Goal: Task Accomplishment & Management: Use online tool/utility

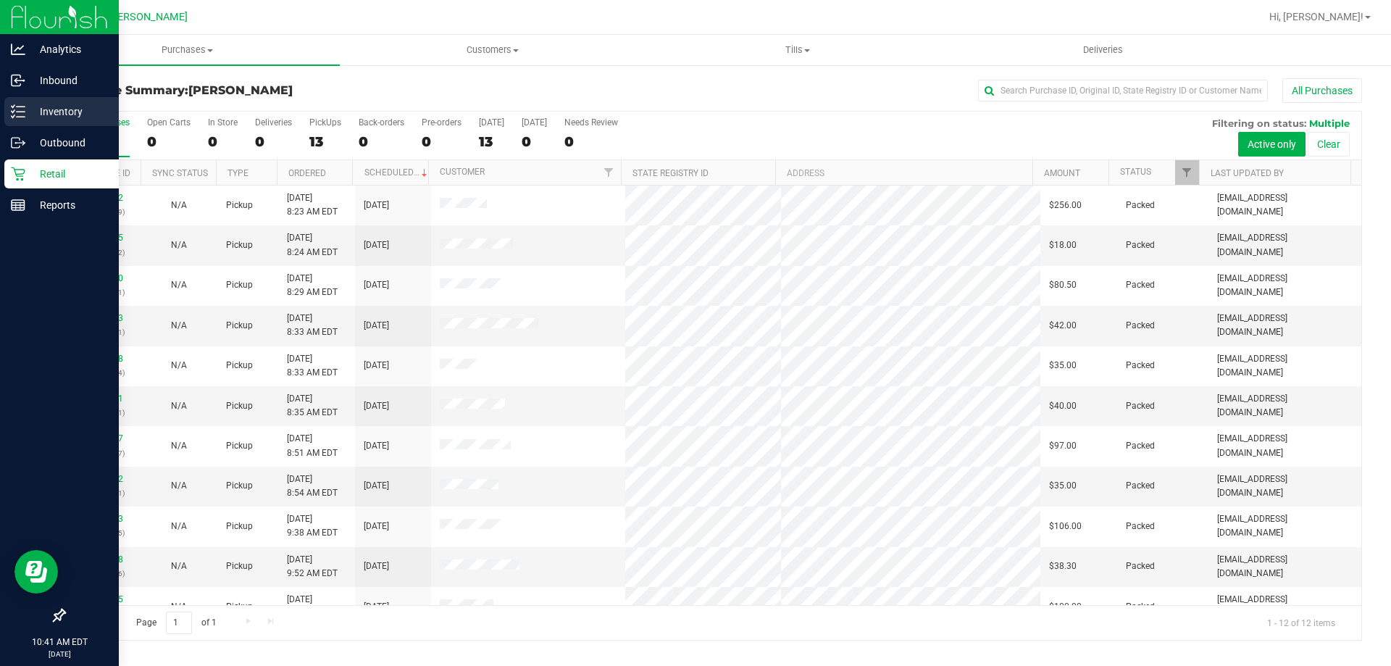
click at [53, 112] on p "Inventory" at bounding box center [68, 111] width 87 height 17
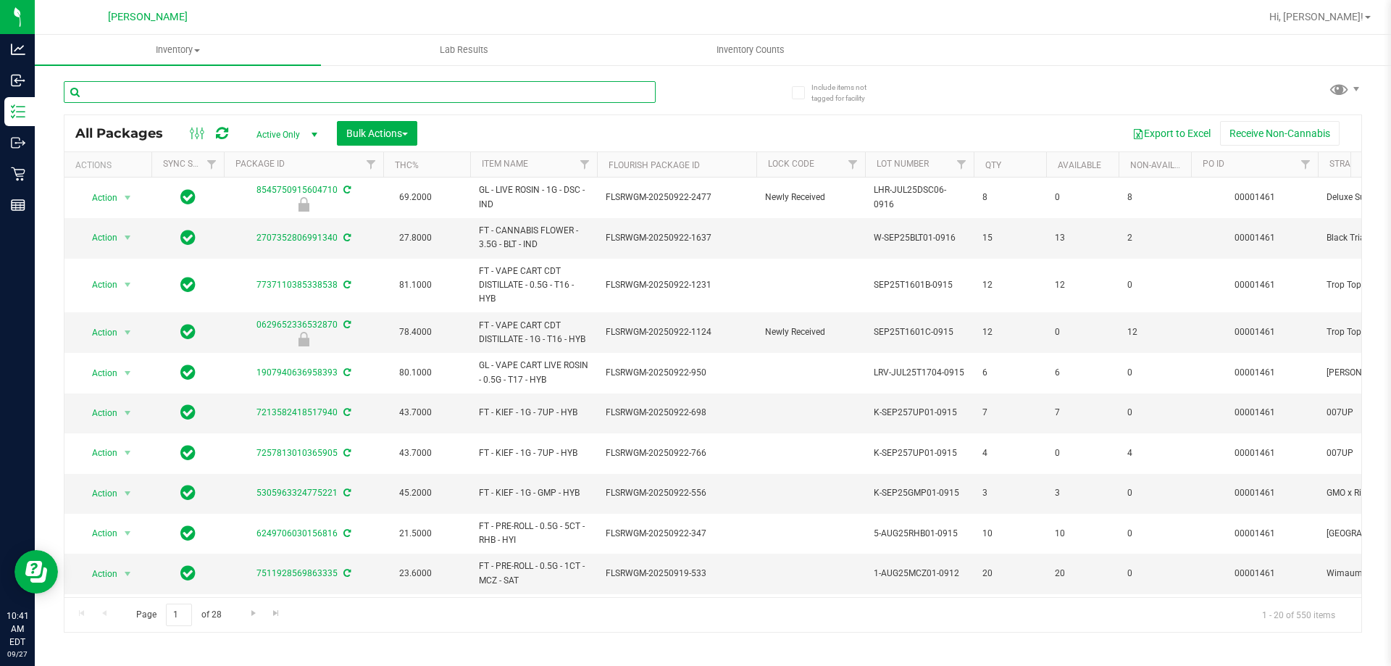
click at [165, 96] on input "text" at bounding box center [360, 92] width 592 height 22
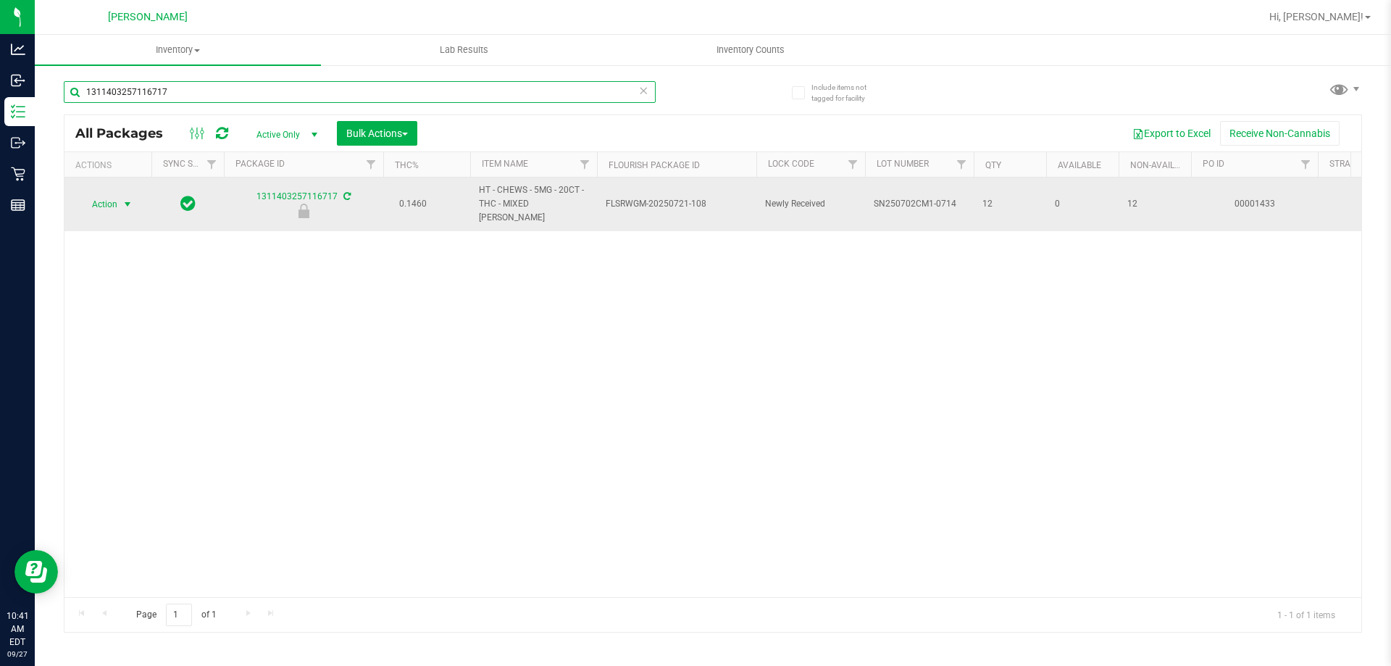
type input "1311403257116717"
click at [121, 199] on span "select" at bounding box center [128, 204] width 18 height 20
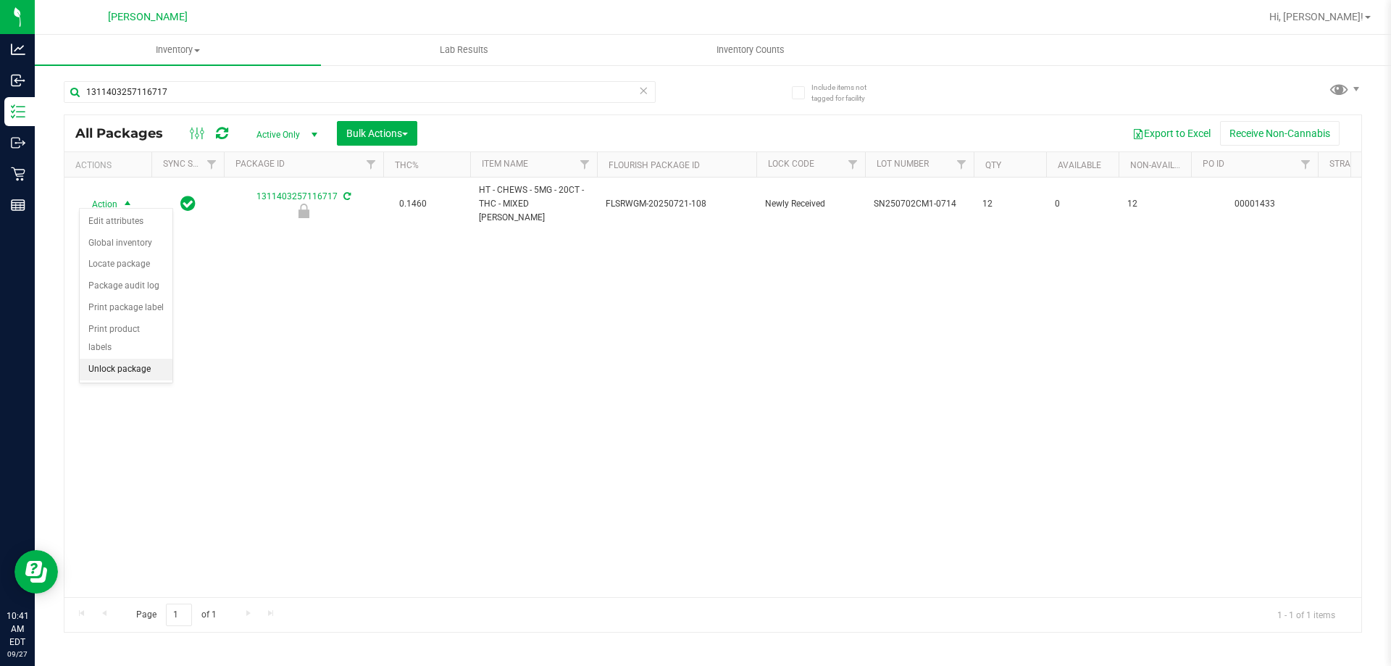
click at [120, 359] on li "Unlock package" at bounding box center [126, 370] width 93 height 22
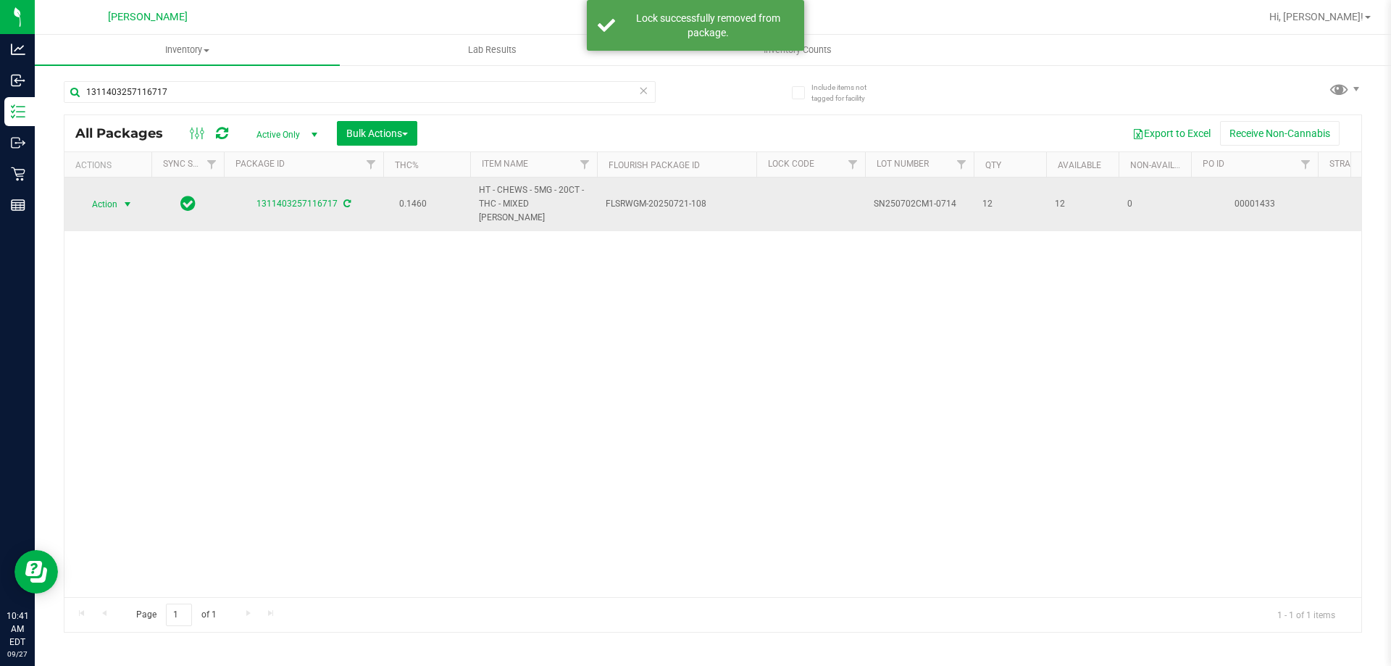
click at [120, 204] on span "select" at bounding box center [128, 204] width 18 height 20
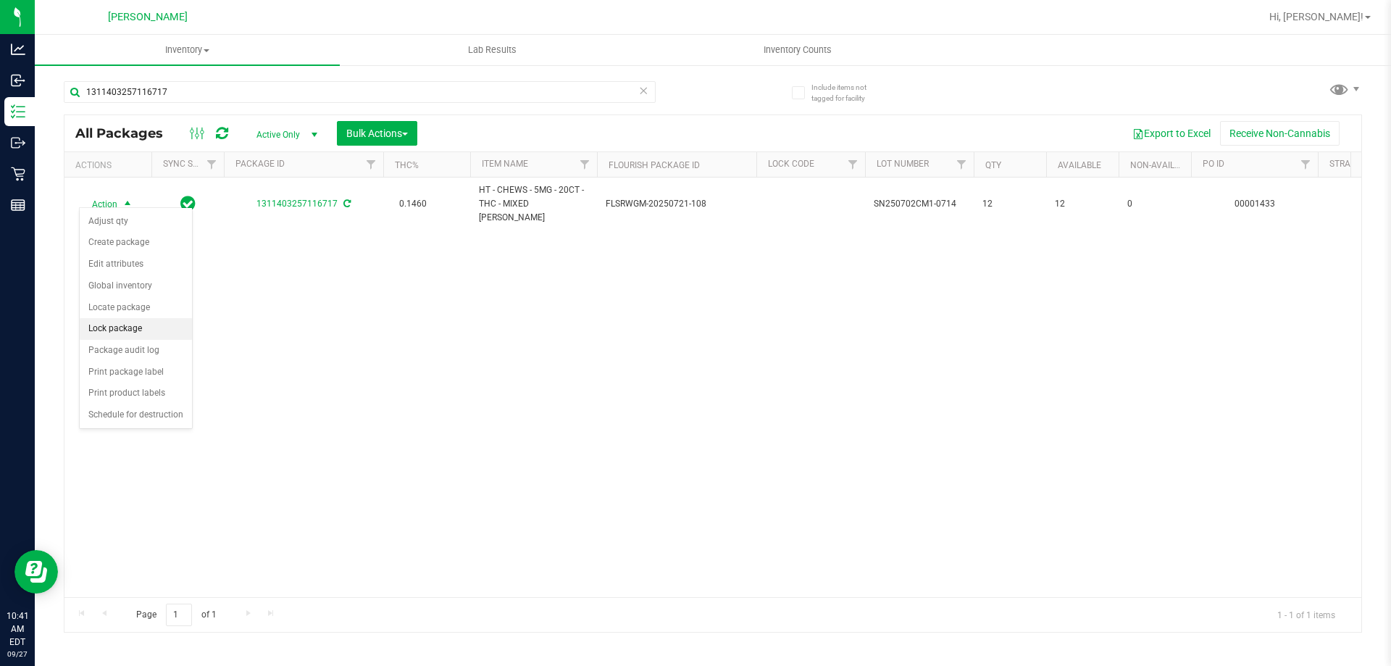
click at [138, 327] on li "Lock package" at bounding box center [136, 329] width 112 height 22
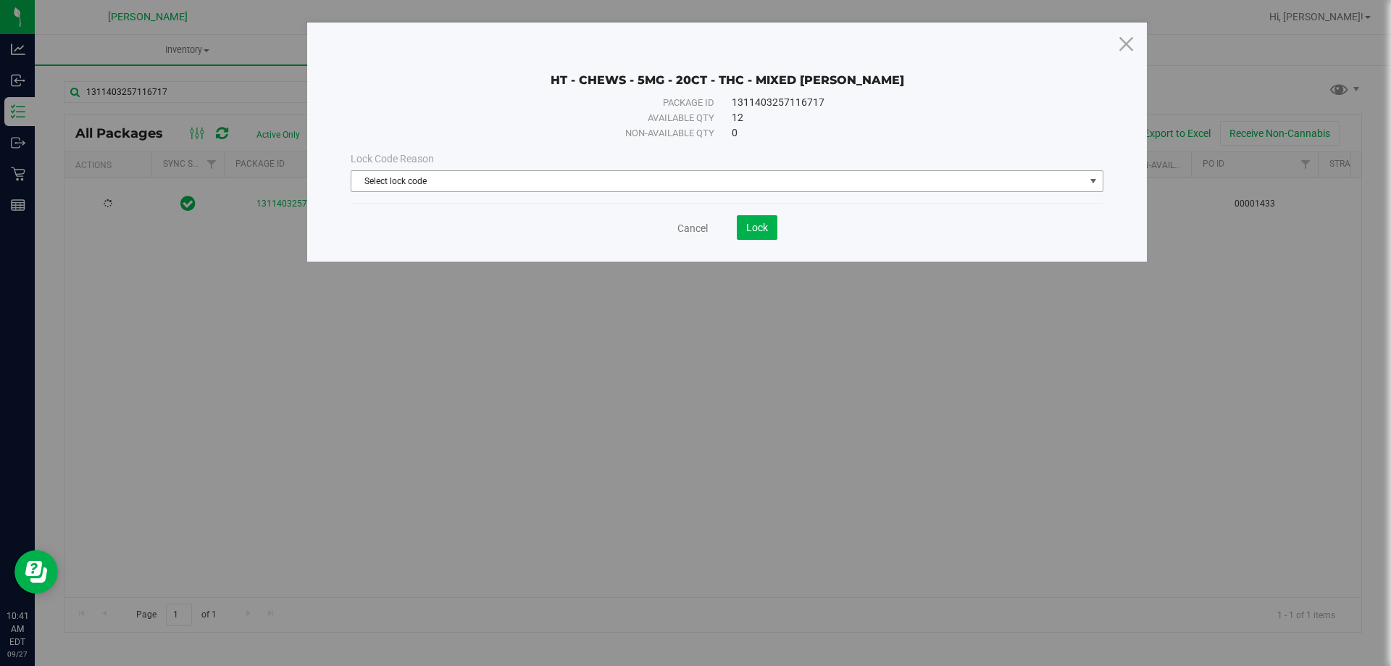
click at [457, 172] on span "Select lock code" at bounding box center [717, 181] width 733 height 20
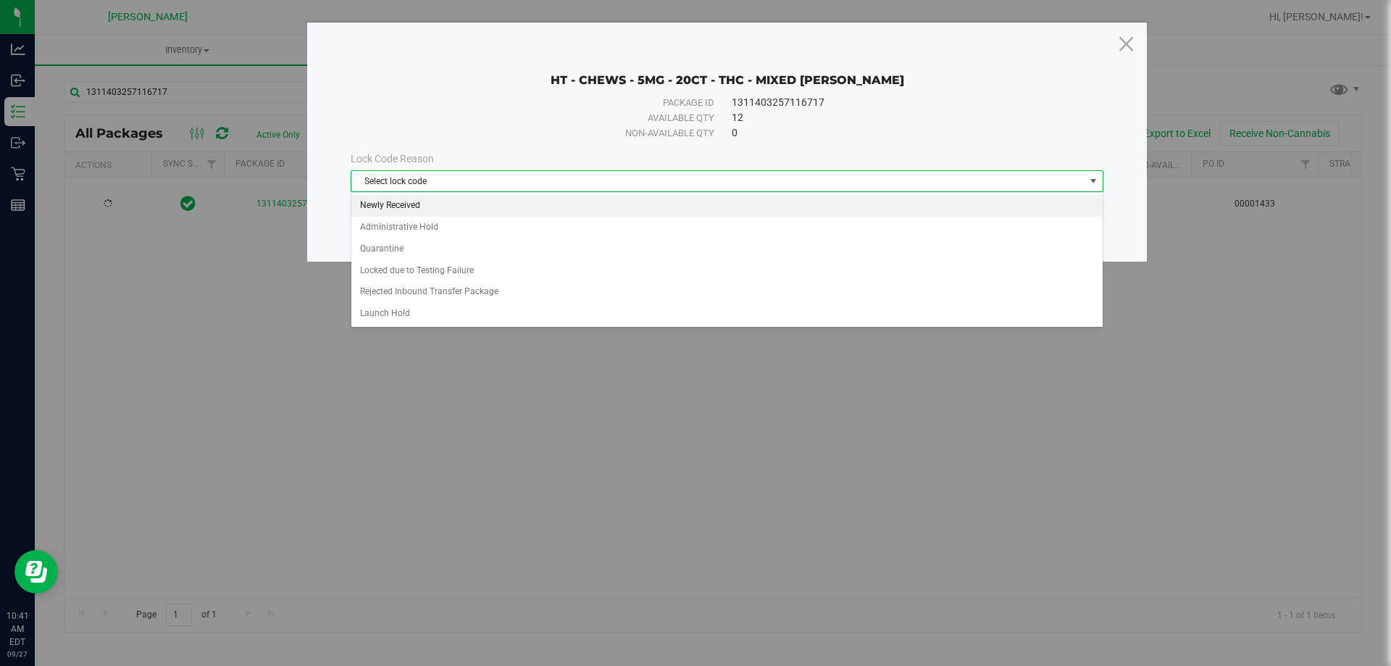
click at [420, 204] on li "Newly Received" at bounding box center [726, 206] width 751 height 22
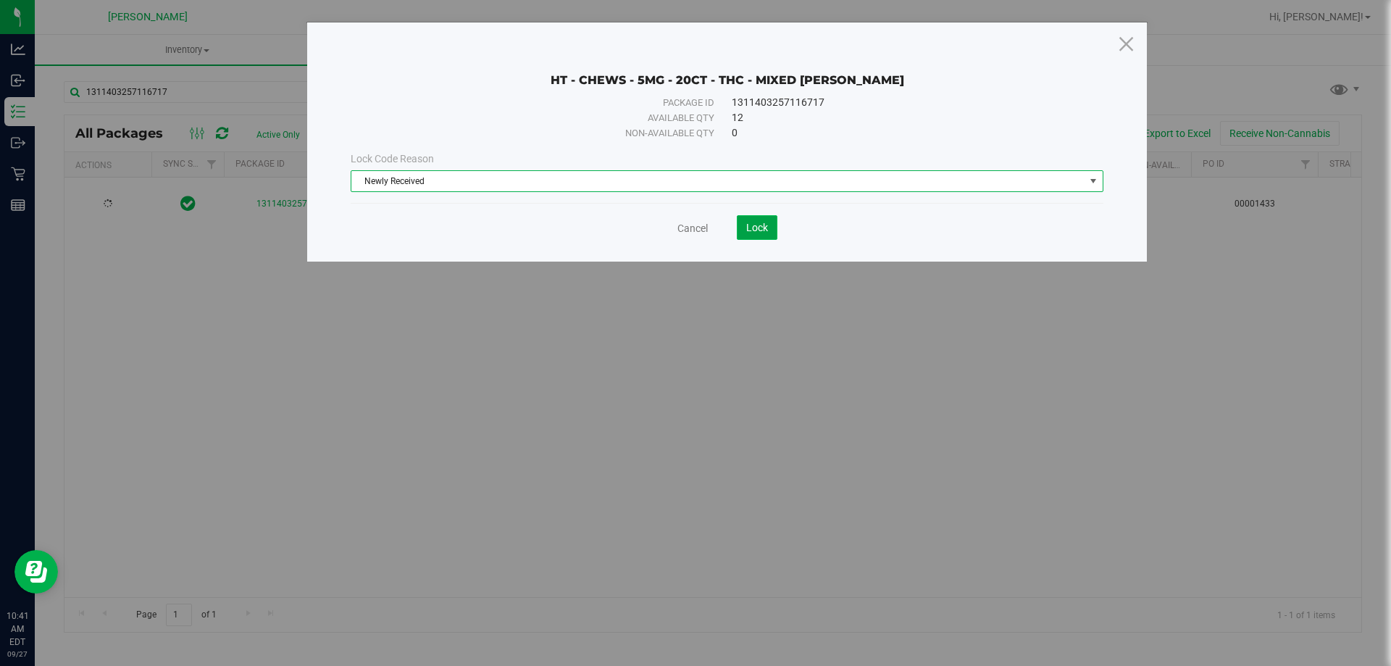
click at [745, 229] on button "Lock" at bounding box center [757, 227] width 41 height 25
